Goal: Transaction & Acquisition: Purchase product/service

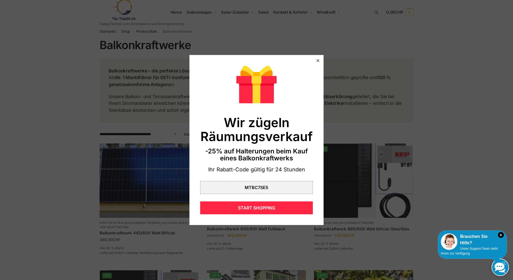
click at [316, 60] on icon at bounding box center [317, 60] width 3 height 3
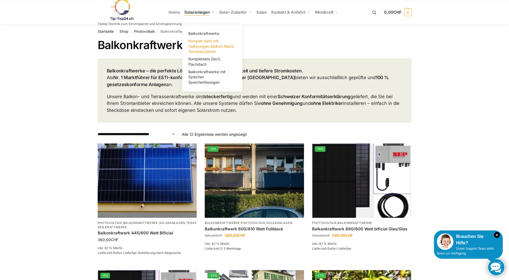
click at [210, 43] on span "Komplet-Sets mit Halterungen Balkon,Wand, Terrasse,Garten" at bounding box center [211, 46] width 47 height 15
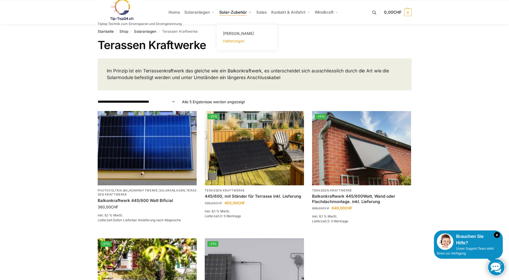
click at [233, 42] on span "Halterungen" at bounding box center [233, 41] width 21 height 5
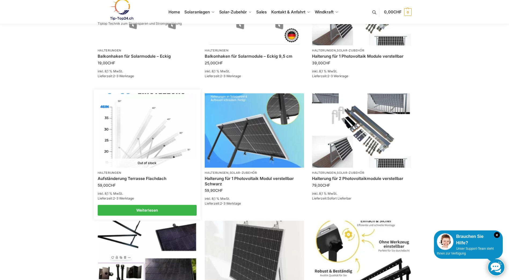
scroll to position [483, 0]
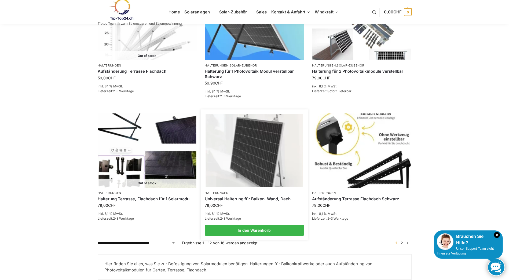
click at [254, 163] on img at bounding box center [253, 150] width 97 height 73
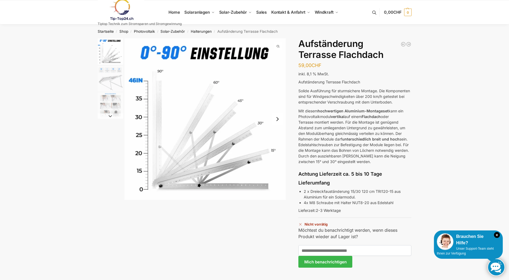
click at [118, 81] on img "2 / 3" at bounding box center [110, 78] width 25 height 25
click at [110, 83] on img "2 / 3" at bounding box center [110, 78] width 25 height 25
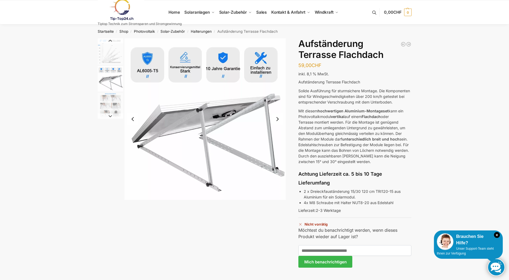
click at [112, 104] on img "3 / 3" at bounding box center [110, 105] width 25 height 25
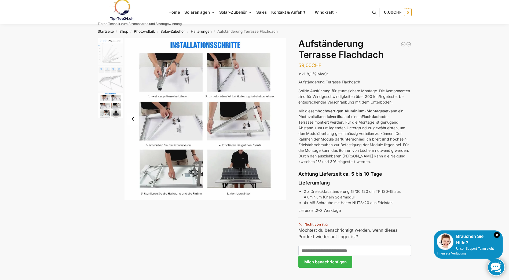
click at [184, 129] on img "3 / 3" at bounding box center [204, 118] width 161 height 161
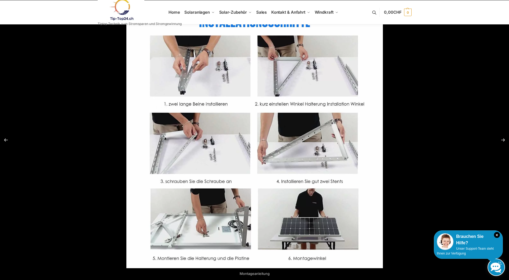
click at [309, 230] on img at bounding box center [254, 140] width 256 height 256
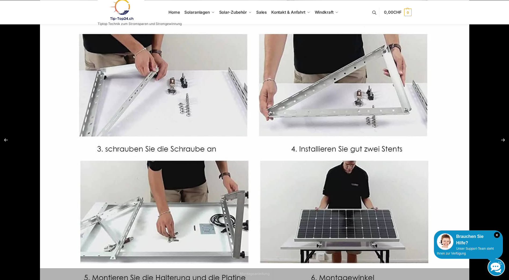
click at [309, 230] on img at bounding box center [254, 79] width 429 height 429
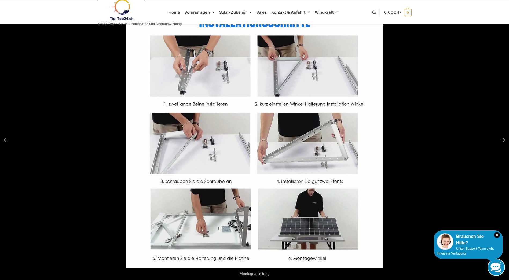
click at [93, 160] on div at bounding box center [254, 140] width 509 height 280
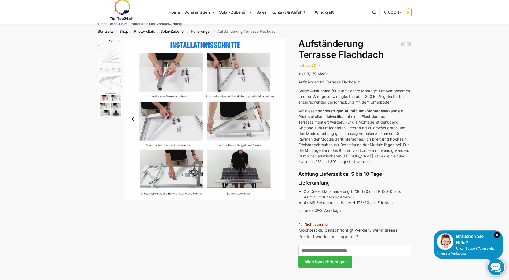
click at [112, 105] on img "3 / 3" at bounding box center [110, 105] width 25 height 25
click at [108, 74] on img "2 / 3" at bounding box center [110, 78] width 25 height 25
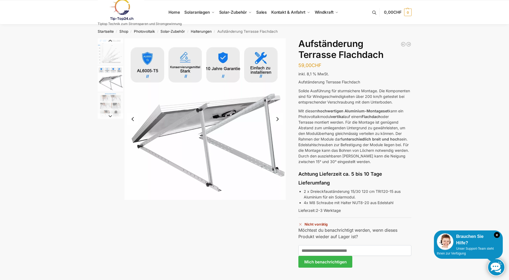
click at [110, 51] on img "1 / 3" at bounding box center [110, 51] width 25 height 26
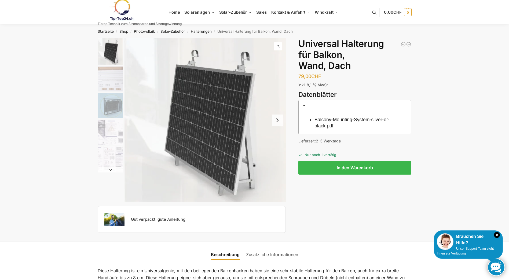
click at [281, 121] on button "Next slide" at bounding box center [277, 119] width 11 height 11
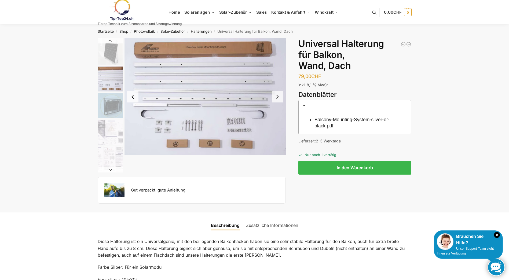
click at [278, 96] on button "Next slide" at bounding box center [277, 96] width 11 height 11
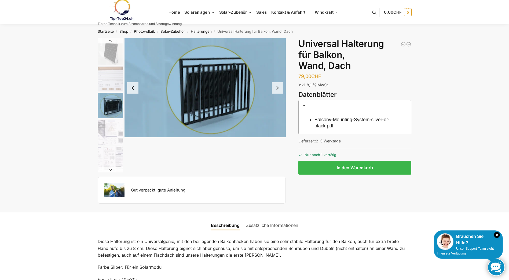
click at [278, 96] on img "3 / 5" at bounding box center [204, 87] width 161 height 99
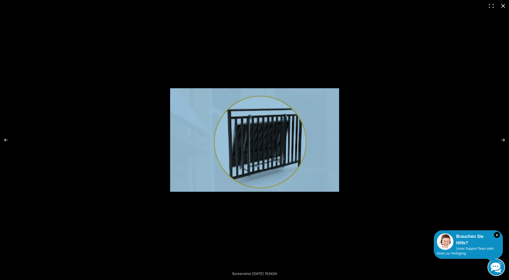
click at [501, 7] on button "Close (Esc)" at bounding box center [503, 6] width 12 height 12
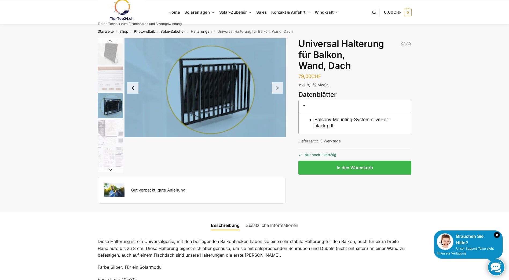
click at [278, 89] on button "Next slide" at bounding box center [277, 87] width 11 height 11
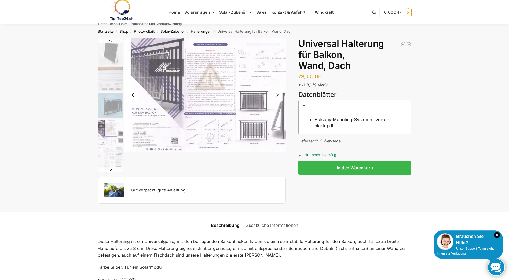
click at [278, 89] on button "Next slide" at bounding box center [277, 94] width 11 height 11
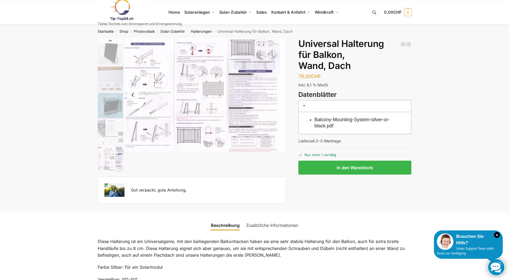
click at [160, 109] on img "5 / 5" at bounding box center [204, 94] width 161 height 113
